Goal: Transaction & Acquisition: Purchase product/service

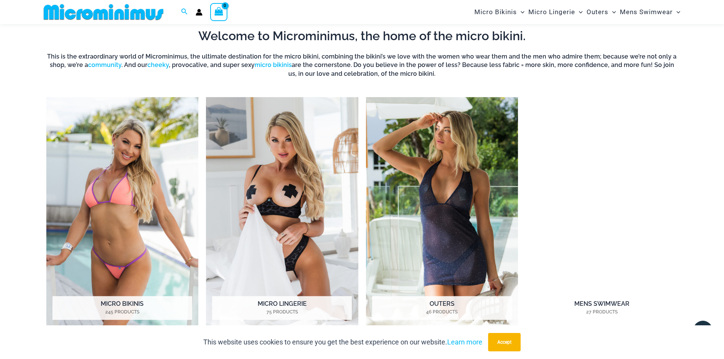
scroll to position [645, 0]
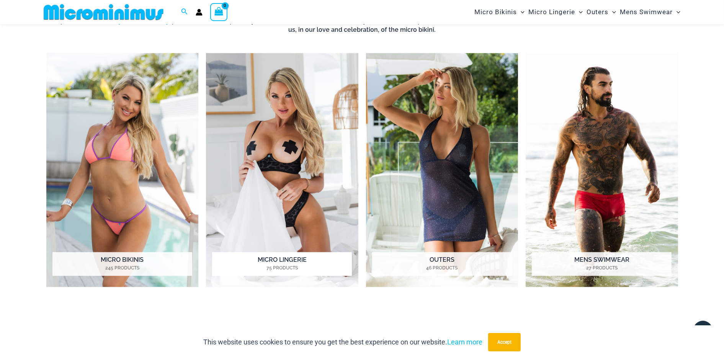
click at [288, 117] on img "Visit product category Micro Lingerie" at bounding box center [282, 170] width 152 height 234
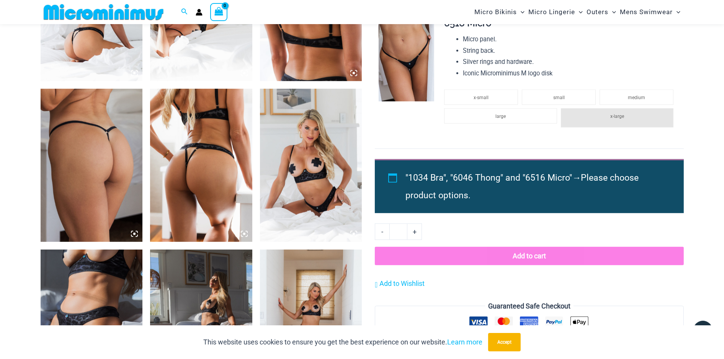
scroll to position [688, 0]
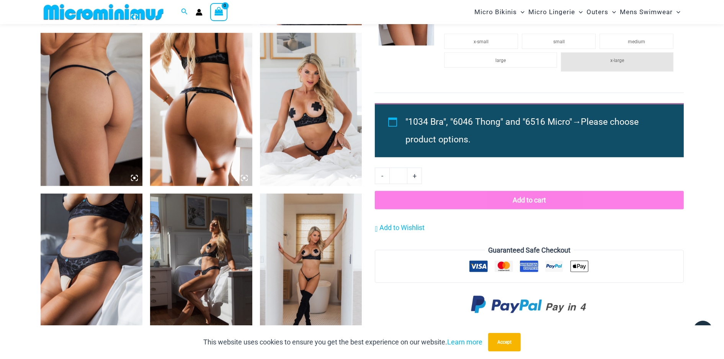
click at [206, 245] on img at bounding box center [201, 270] width 102 height 153
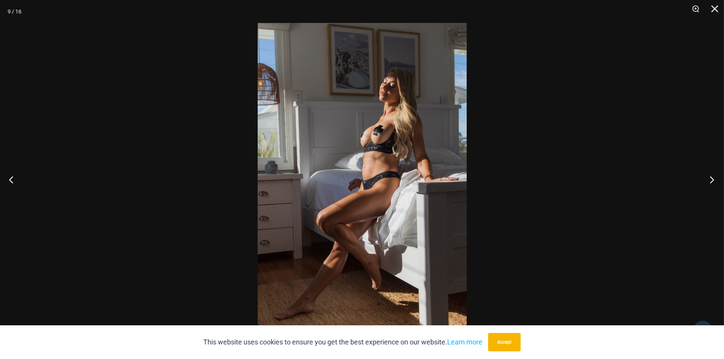
click at [709, 180] on button "Next" at bounding box center [709, 179] width 29 height 38
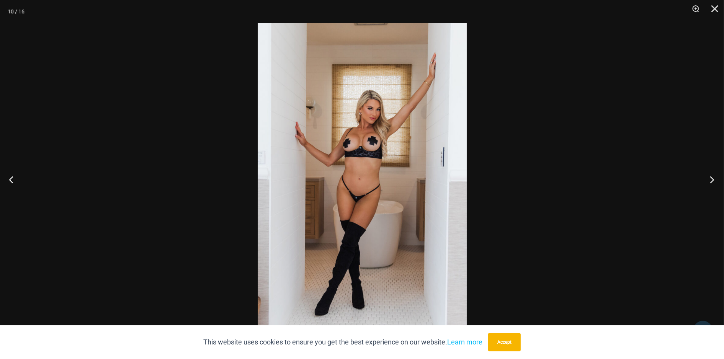
click at [709, 180] on button "Next" at bounding box center [709, 179] width 29 height 38
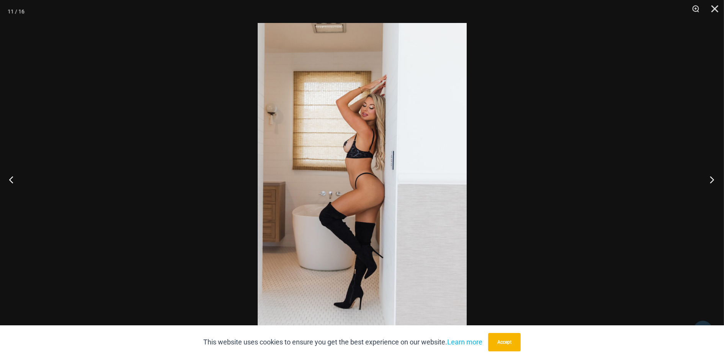
click at [709, 180] on button "Next" at bounding box center [709, 179] width 29 height 38
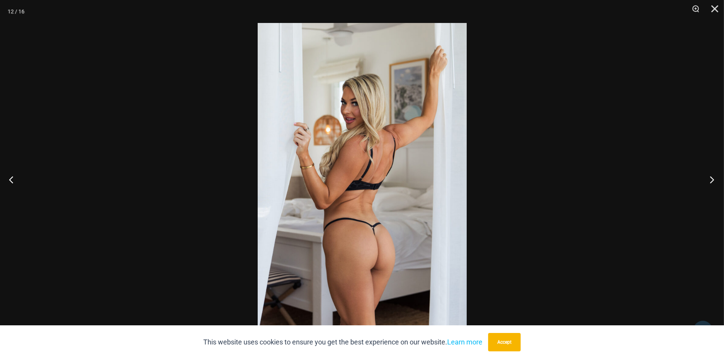
click at [709, 180] on button "Next" at bounding box center [709, 179] width 29 height 38
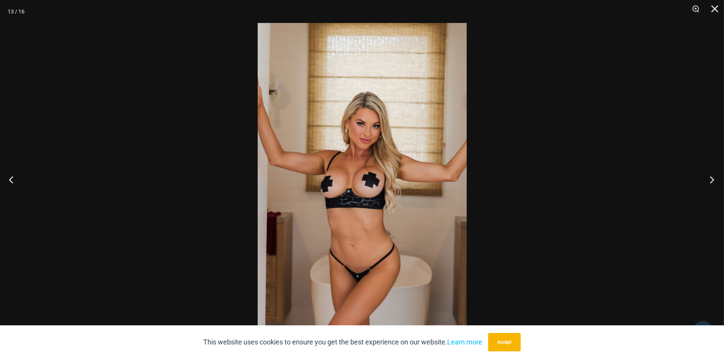
click at [709, 180] on button "Next" at bounding box center [709, 179] width 29 height 38
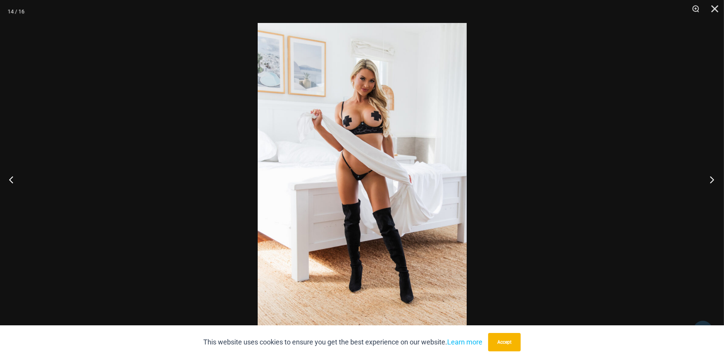
click at [709, 180] on button "Next" at bounding box center [709, 179] width 29 height 38
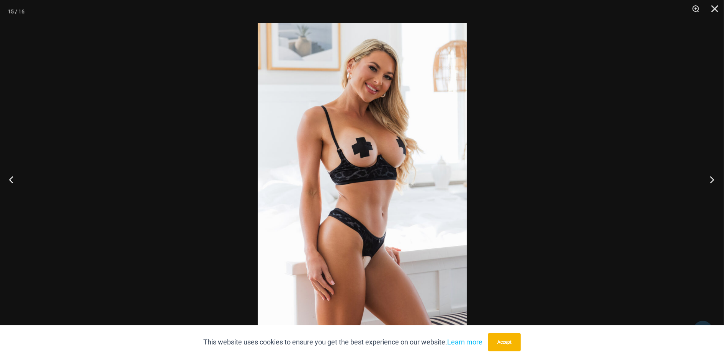
click at [709, 180] on button "Next" at bounding box center [709, 179] width 29 height 38
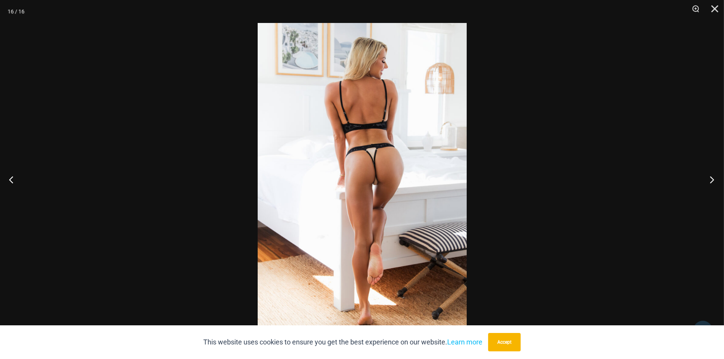
click at [709, 180] on button "Next" at bounding box center [709, 179] width 29 height 38
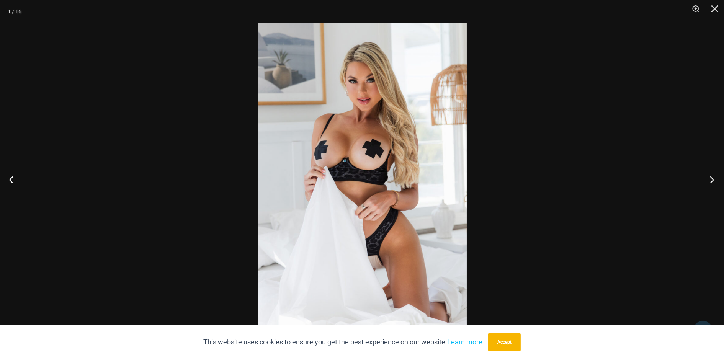
click at [709, 180] on button "Next" at bounding box center [709, 179] width 29 height 38
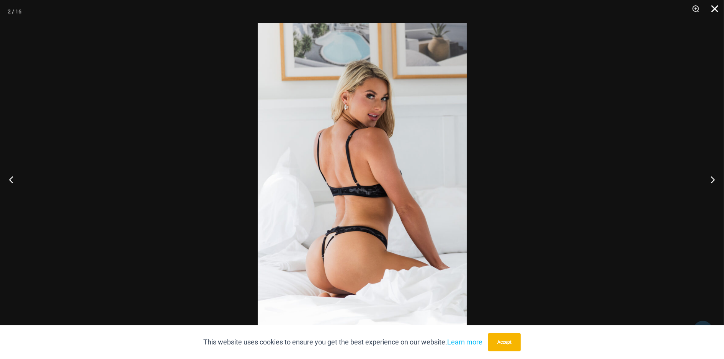
click at [708, 8] on button "Close" at bounding box center [712, 11] width 19 height 23
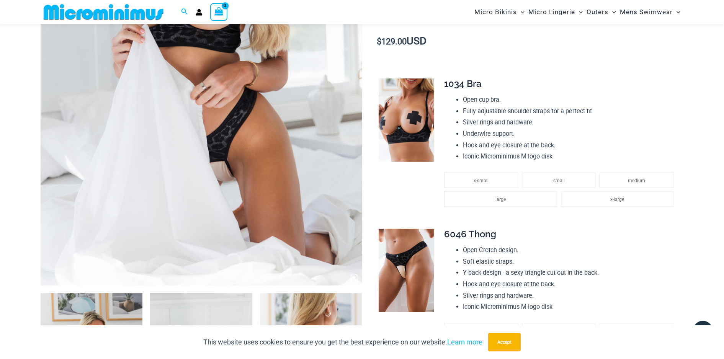
scroll to position [37, 0]
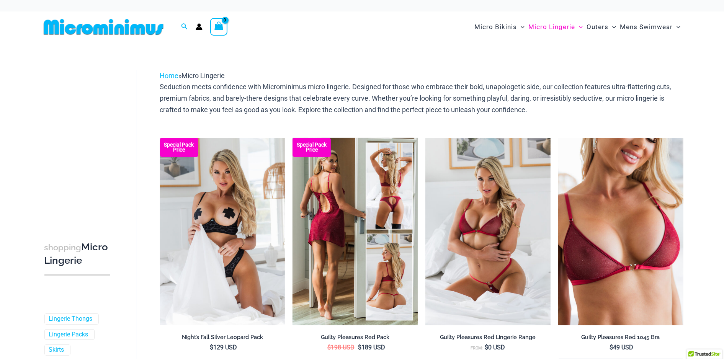
drag, startPoint x: 0, startPoint y: 0, endPoint x: 341, endPoint y: 221, distance: 406.2
click at [341, 221] on img at bounding box center [355, 232] width 125 height 188
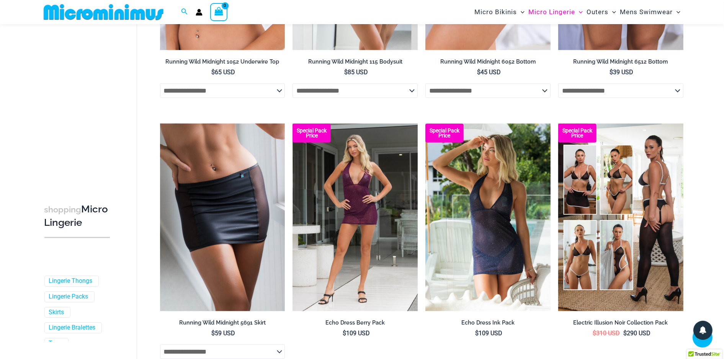
scroll to position [1065, 0]
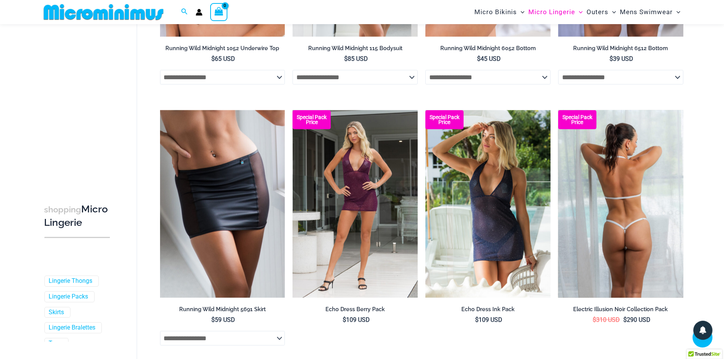
click at [641, 217] on img at bounding box center [620, 204] width 125 height 188
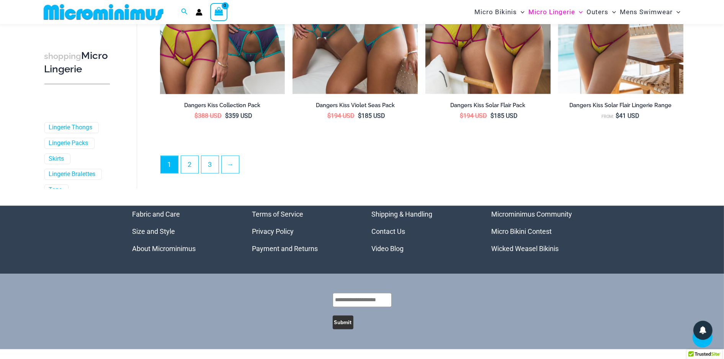
scroll to position [2061, 0]
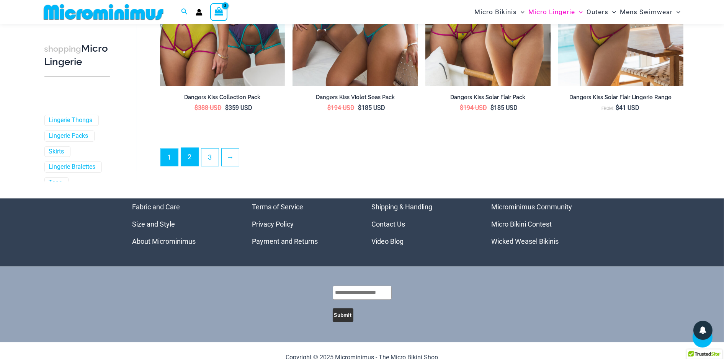
click at [190, 161] on link "2" at bounding box center [189, 157] width 17 height 18
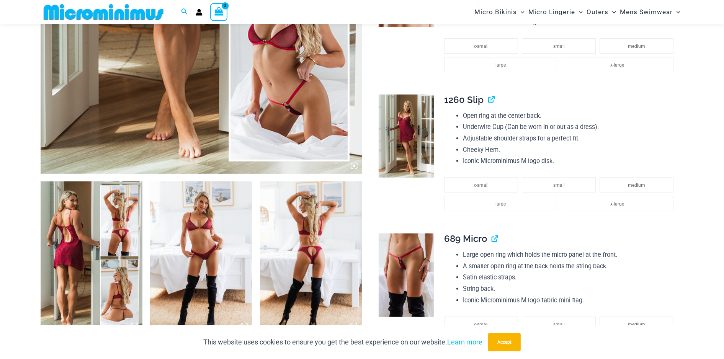
scroll to position [415, 0]
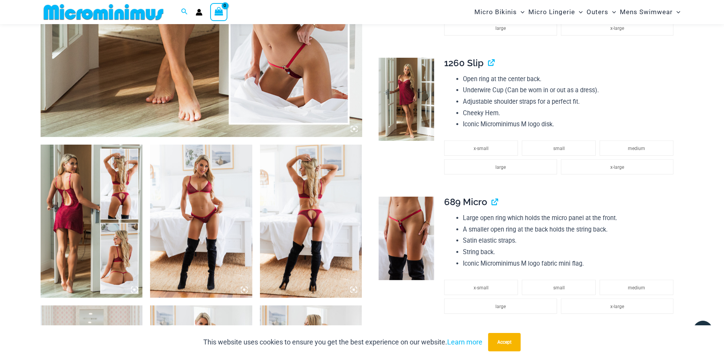
click at [133, 200] on img at bounding box center [92, 221] width 102 height 153
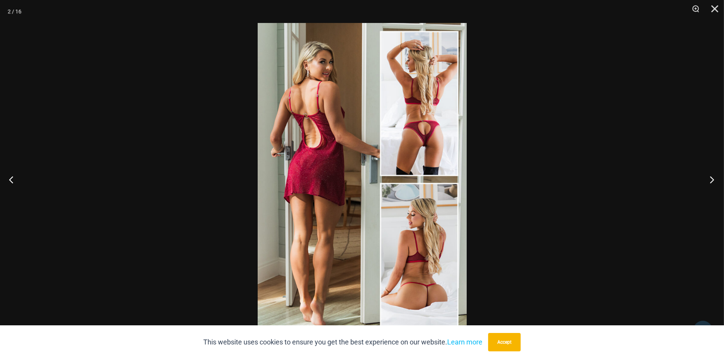
click at [713, 183] on button "Next" at bounding box center [709, 179] width 29 height 38
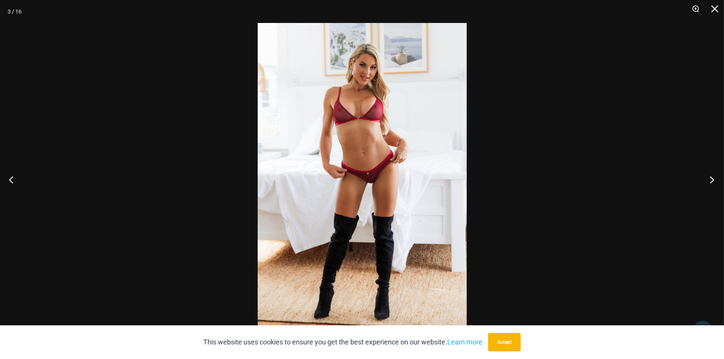
click at [713, 183] on button "Next" at bounding box center [709, 179] width 29 height 38
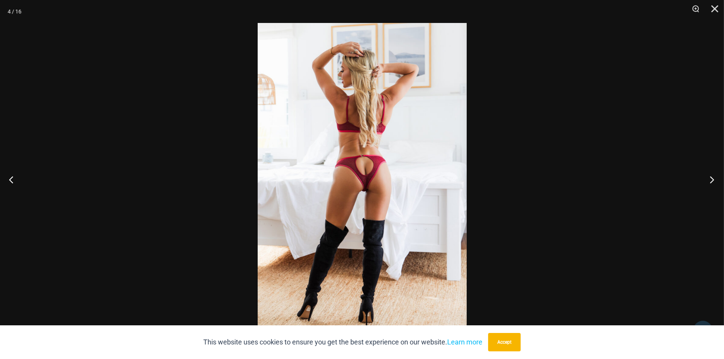
click at [713, 183] on button "Next" at bounding box center [709, 179] width 29 height 38
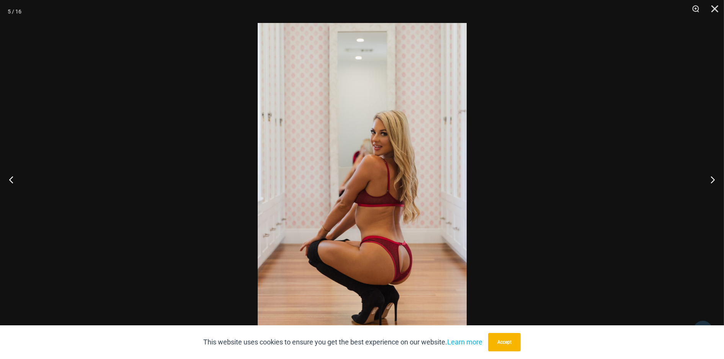
click at [422, 213] on img at bounding box center [362, 179] width 209 height 313
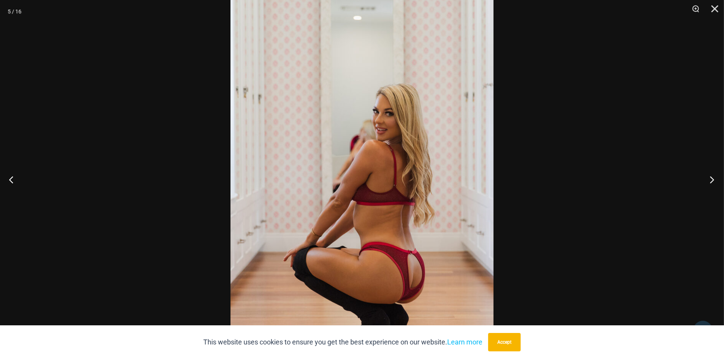
click at [707, 181] on button "Next" at bounding box center [709, 179] width 29 height 38
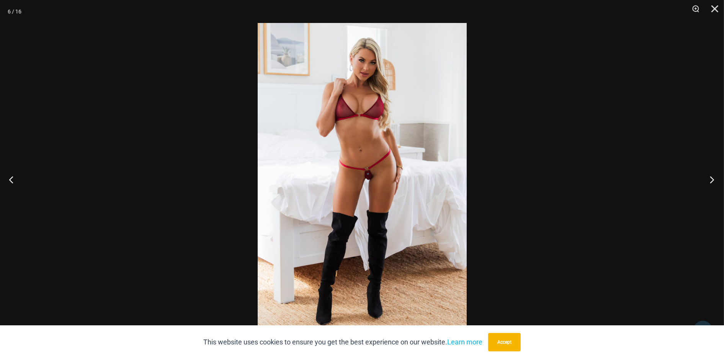
click at [707, 181] on button "Next" at bounding box center [709, 179] width 29 height 38
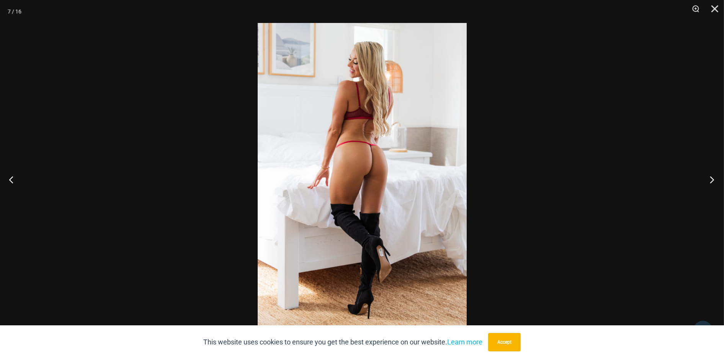
click at [707, 181] on button "Next" at bounding box center [709, 179] width 29 height 38
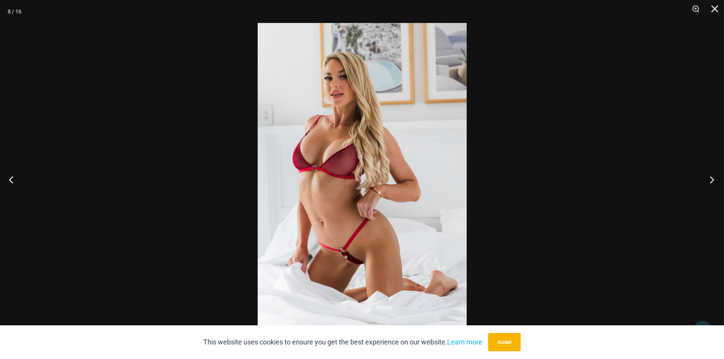
click at [707, 181] on button "Next" at bounding box center [709, 179] width 29 height 38
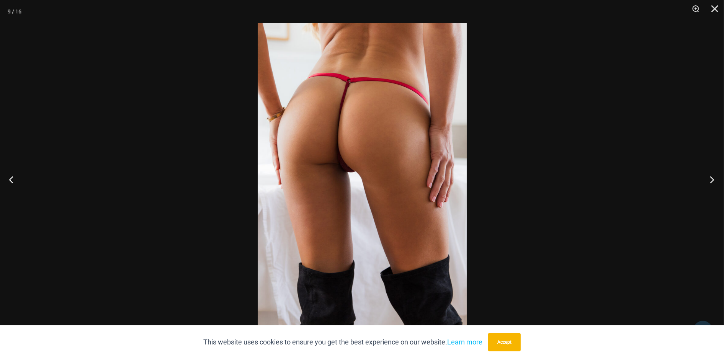
click at [707, 181] on button "Next" at bounding box center [709, 179] width 29 height 38
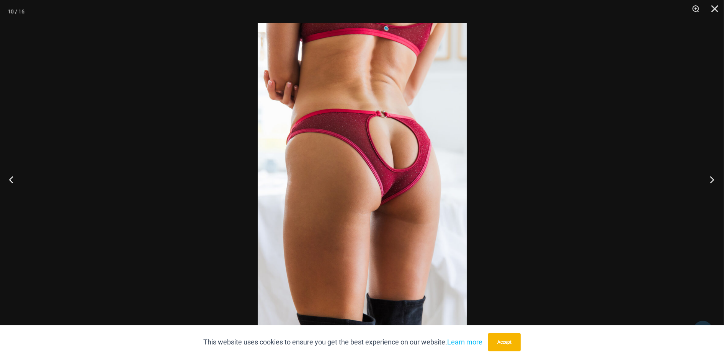
click at [707, 181] on button "Next" at bounding box center [709, 179] width 29 height 38
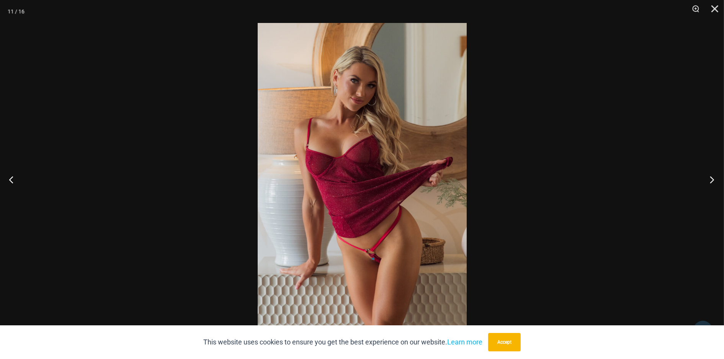
click at [707, 181] on button "Next" at bounding box center [709, 179] width 29 height 38
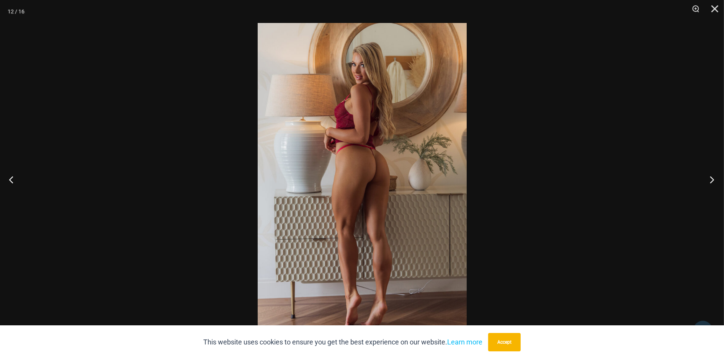
click at [707, 181] on button "Next" at bounding box center [709, 179] width 29 height 38
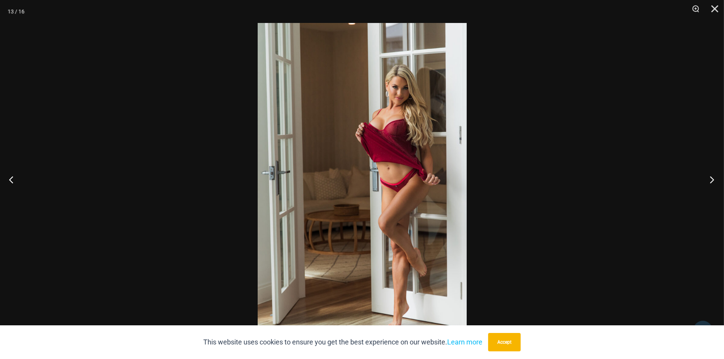
click at [707, 181] on button "Next" at bounding box center [709, 179] width 29 height 38
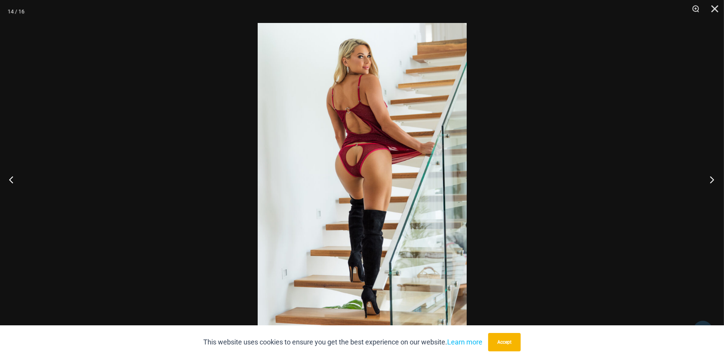
click at [707, 181] on button "Next" at bounding box center [709, 179] width 29 height 38
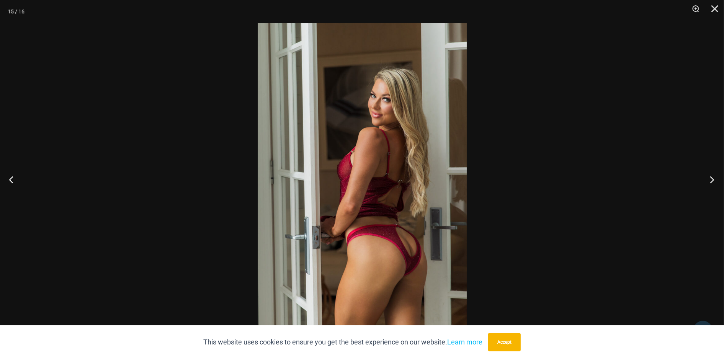
click at [707, 181] on button "Next" at bounding box center [709, 179] width 29 height 38
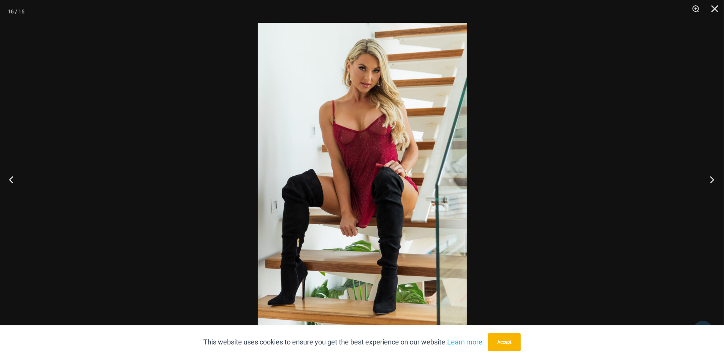
click at [707, 181] on button "Next" at bounding box center [709, 179] width 29 height 38
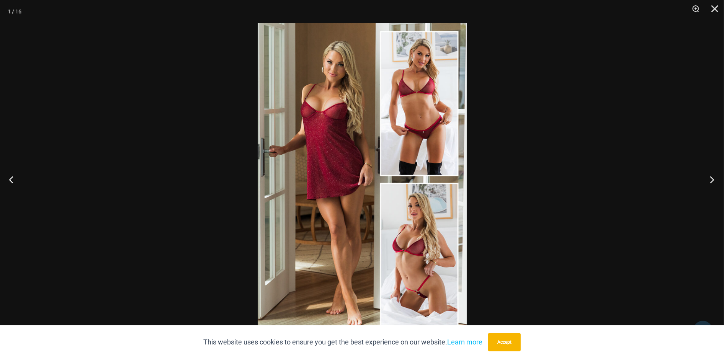
click at [707, 181] on button "Next" at bounding box center [709, 179] width 29 height 38
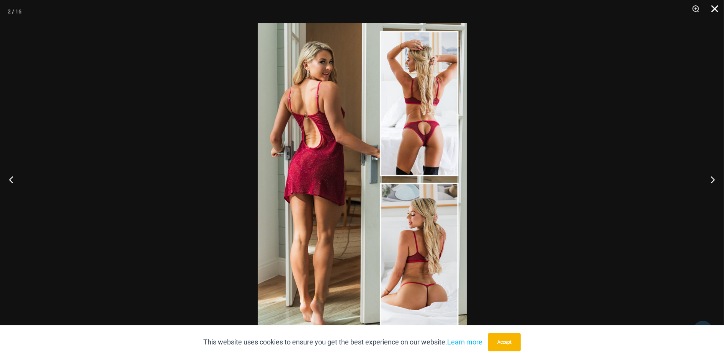
click at [714, 9] on button "Close" at bounding box center [712, 11] width 19 height 23
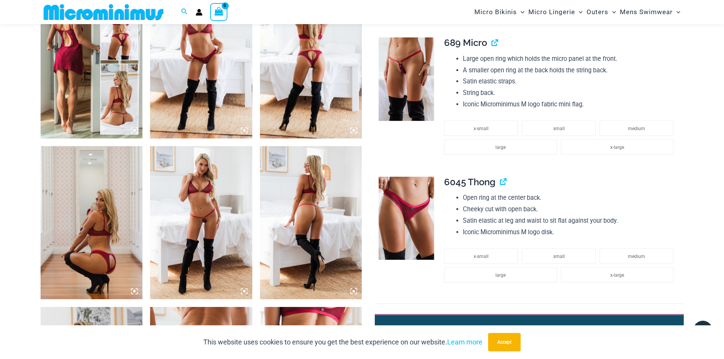
scroll to position [530, 0]
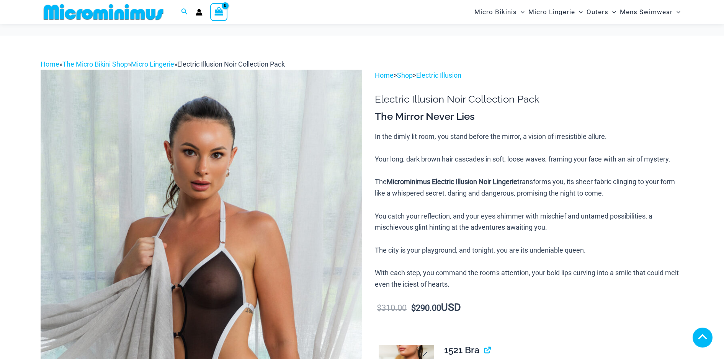
drag, startPoint x: 0, startPoint y: 0, endPoint x: 415, endPoint y: 142, distance: 438.6
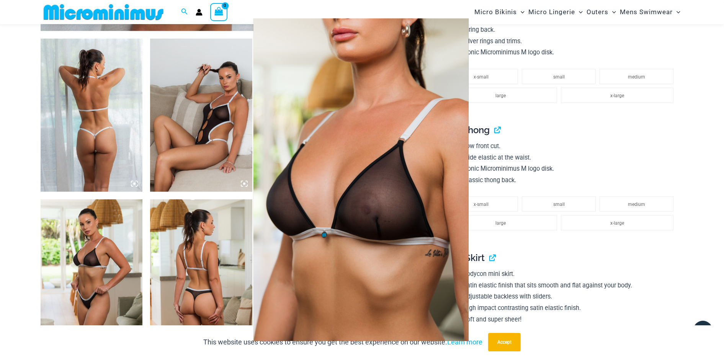
scroll to position [648, 0]
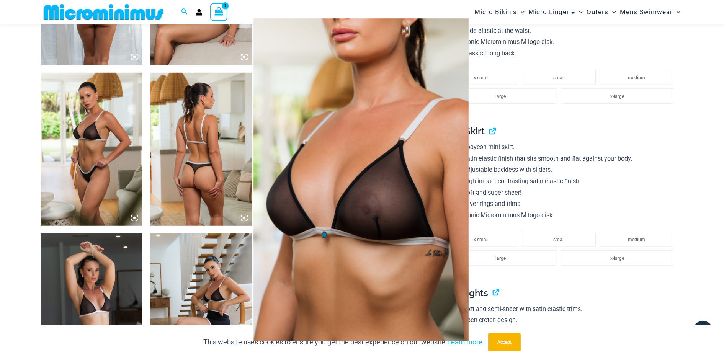
click at [86, 147] on div at bounding box center [362, 179] width 724 height 359
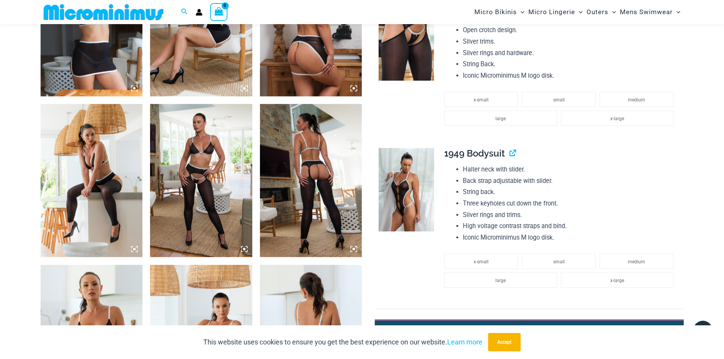
scroll to position [954, 0]
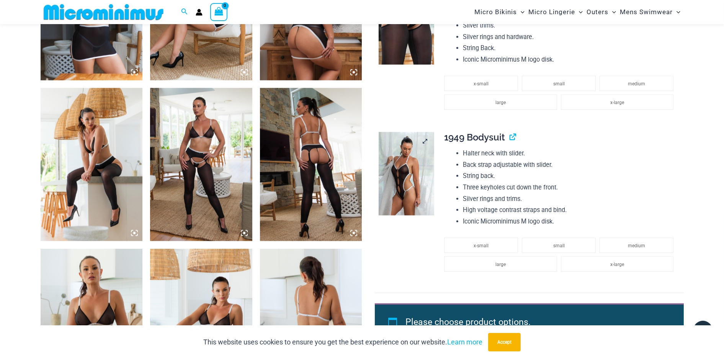
click at [404, 173] on img at bounding box center [407, 173] width 56 height 83
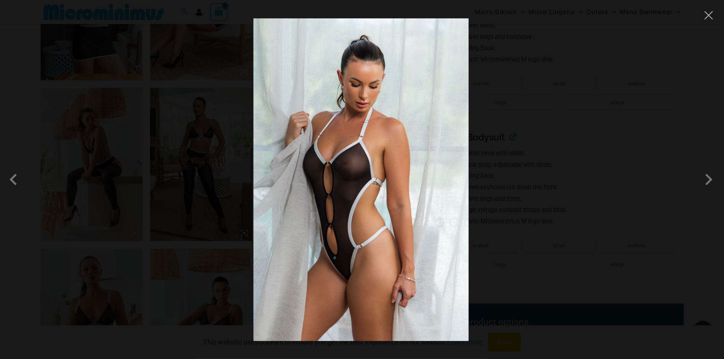
click at [340, 182] on img at bounding box center [360, 179] width 215 height 323
click at [704, 183] on span at bounding box center [708, 179] width 23 height 23
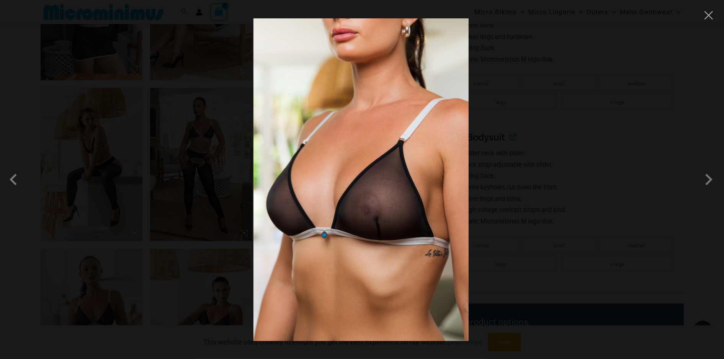
click at [714, 21] on div at bounding box center [362, 179] width 724 height 359
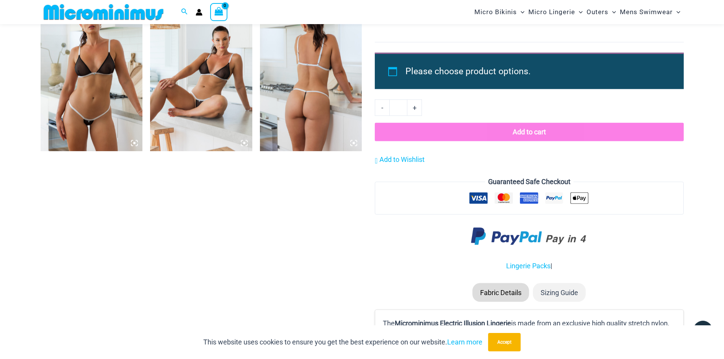
scroll to position [1222, 0]
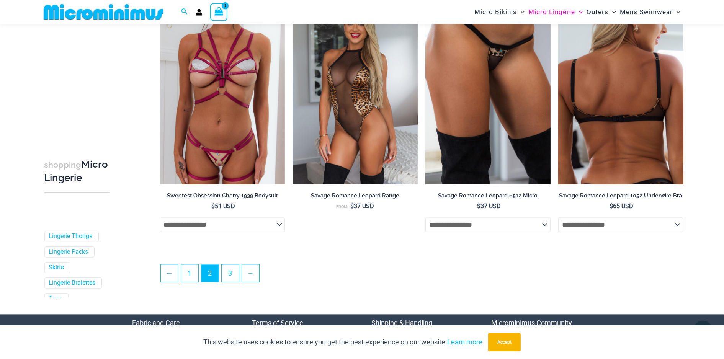
scroll to position [1908, 0]
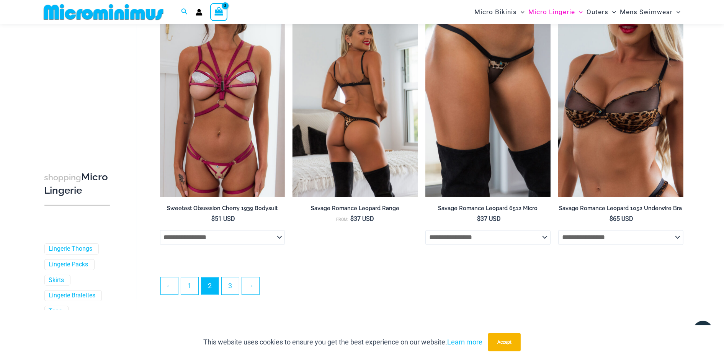
click at [351, 128] on img at bounding box center [355, 103] width 125 height 188
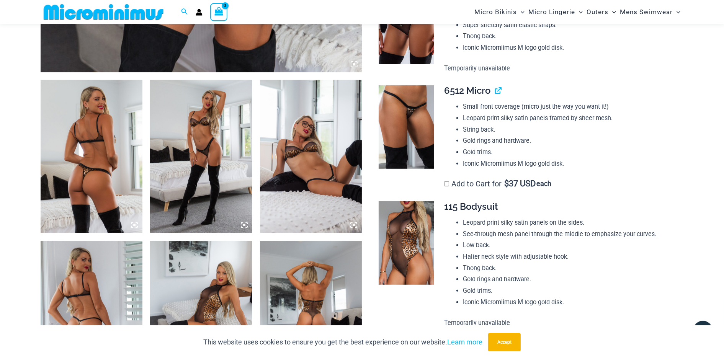
scroll to position [414, 0]
